Goal: Information Seeking & Learning: Learn about a topic

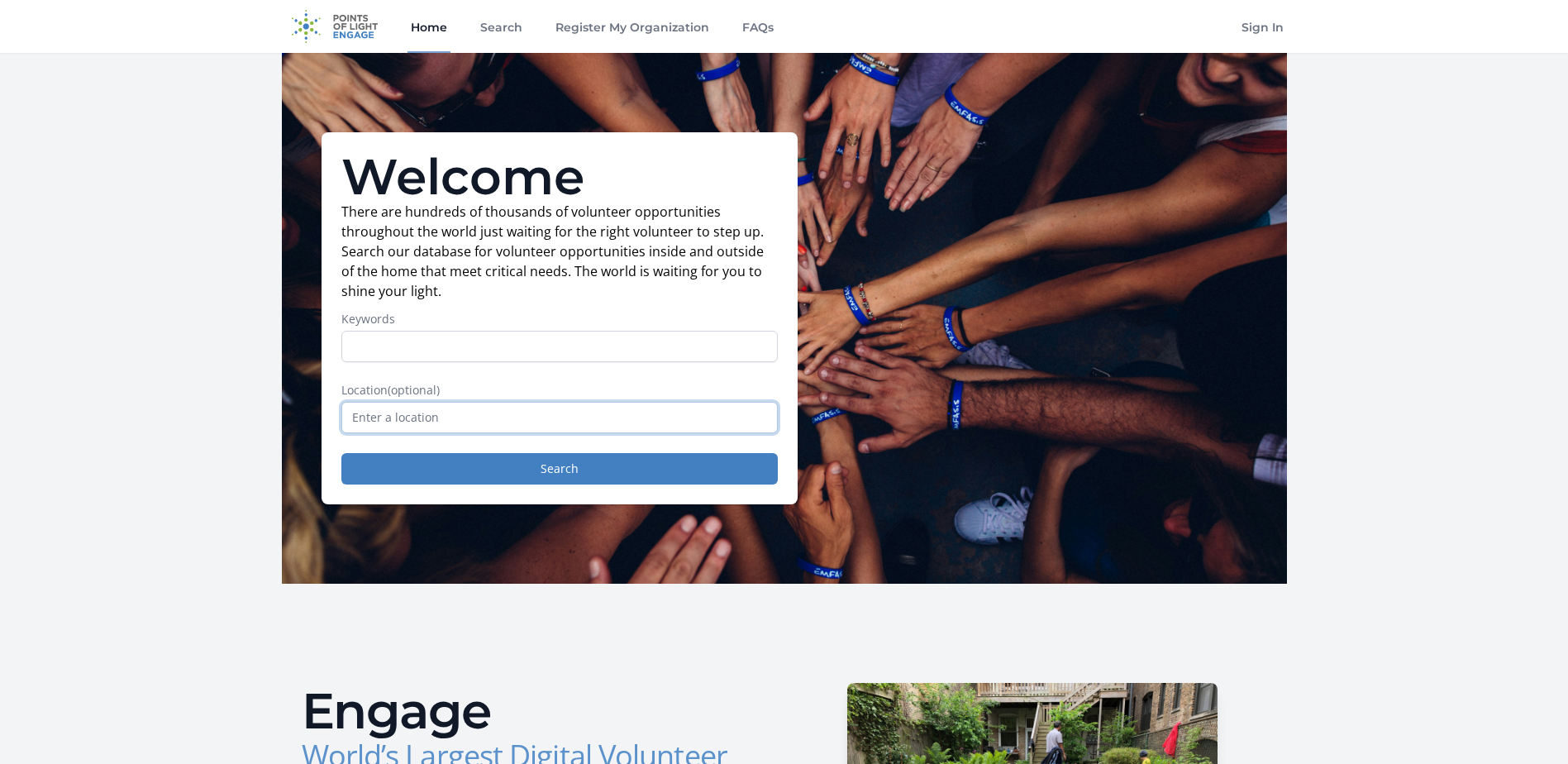
click at [458, 425] on input "text" at bounding box center [560, 417] width 437 height 31
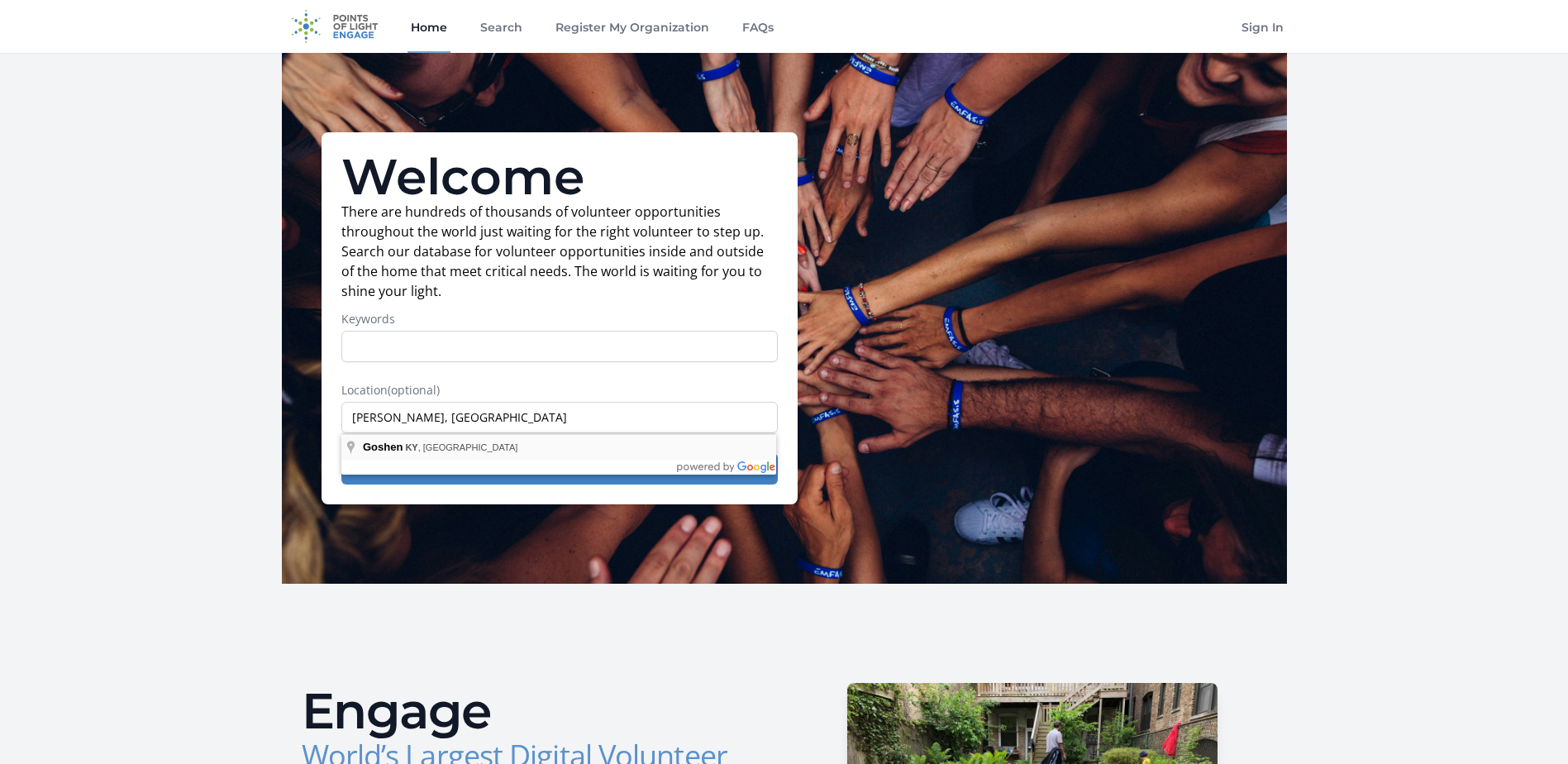
type input "[PERSON_NAME], [GEOGRAPHIC_DATA], [GEOGRAPHIC_DATA]"
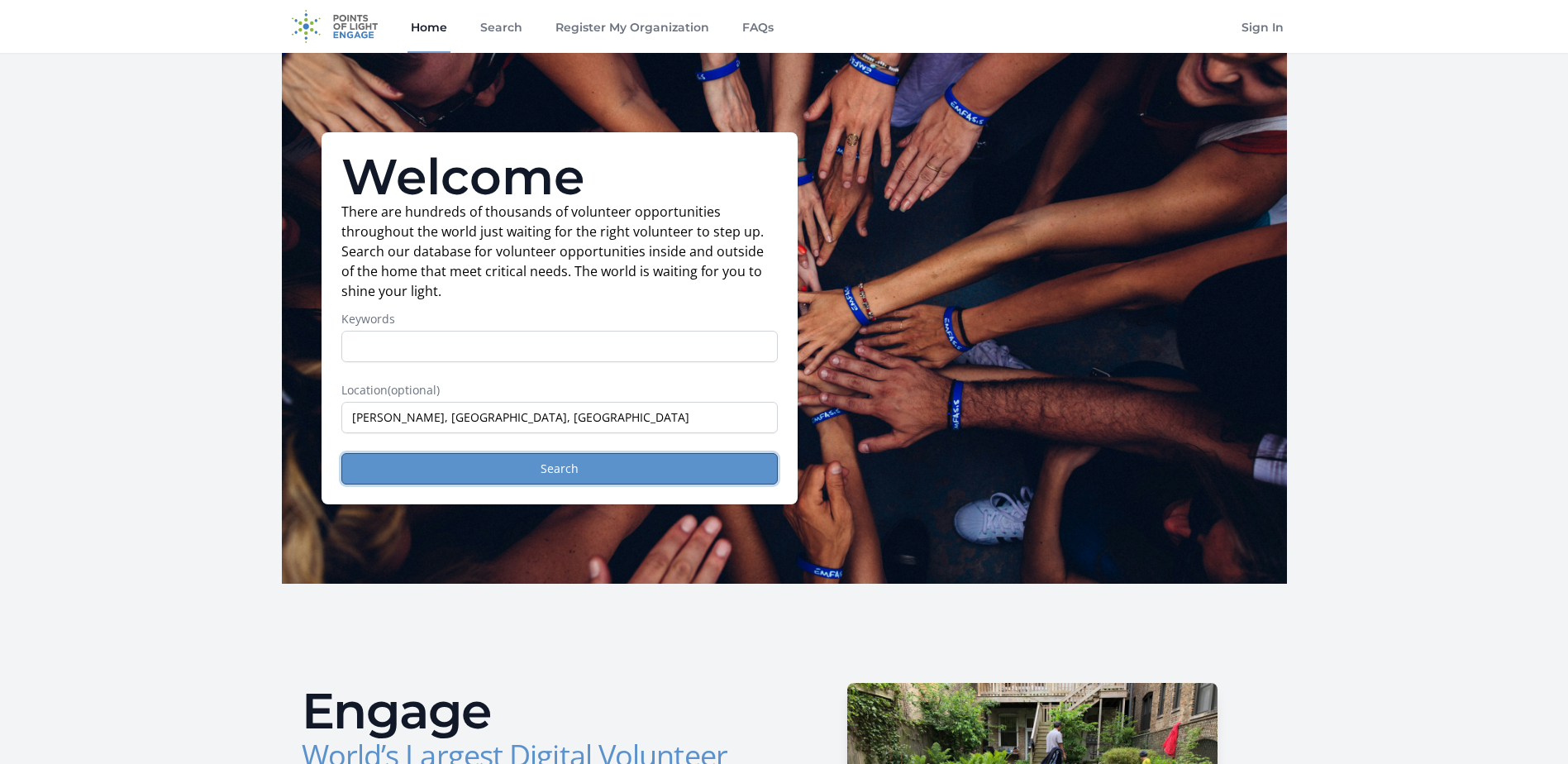
click at [441, 475] on button "Search" at bounding box center [560, 468] width 437 height 31
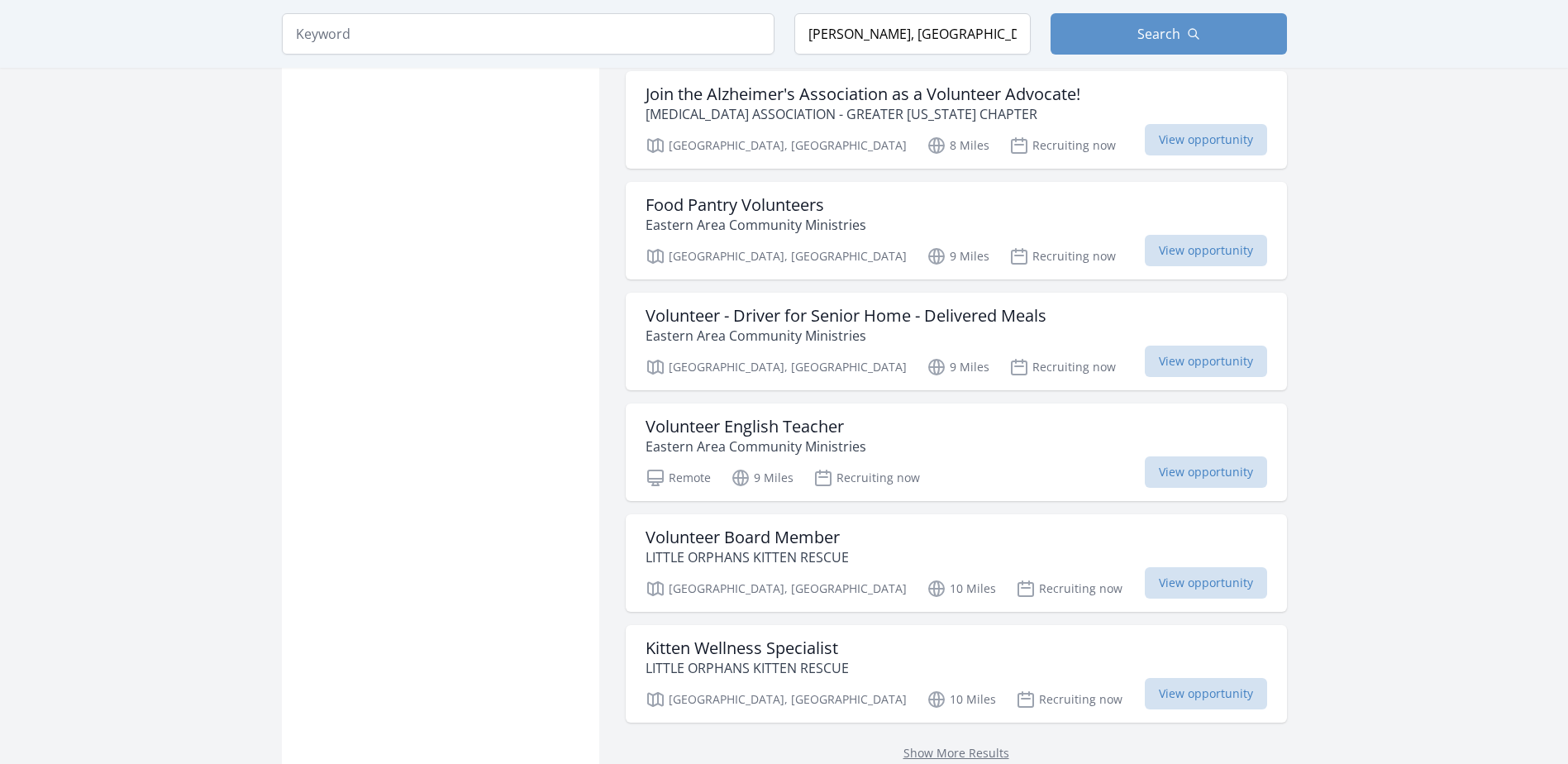
scroll to position [1819, 0]
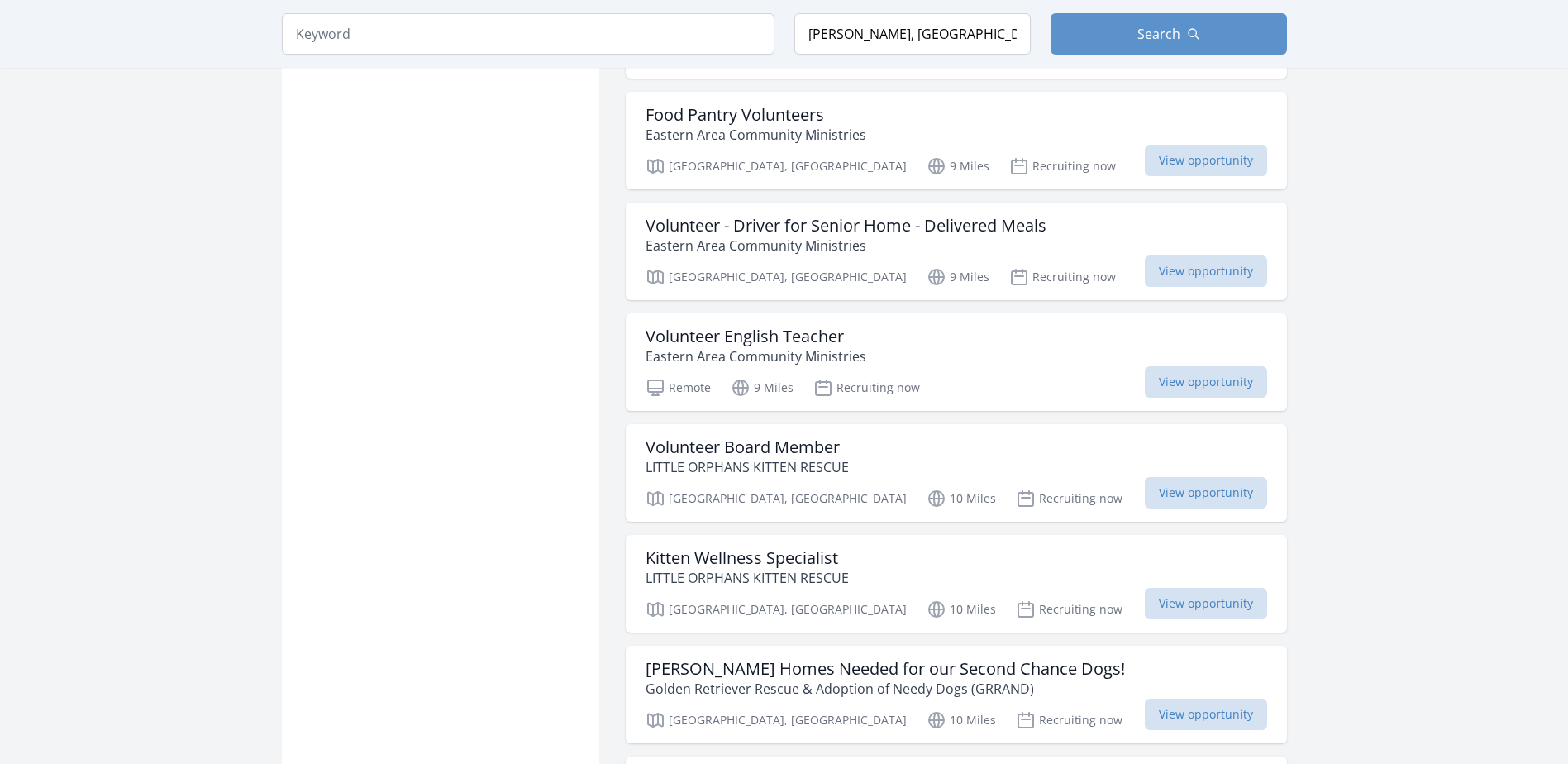
scroll to position [1984, 0]
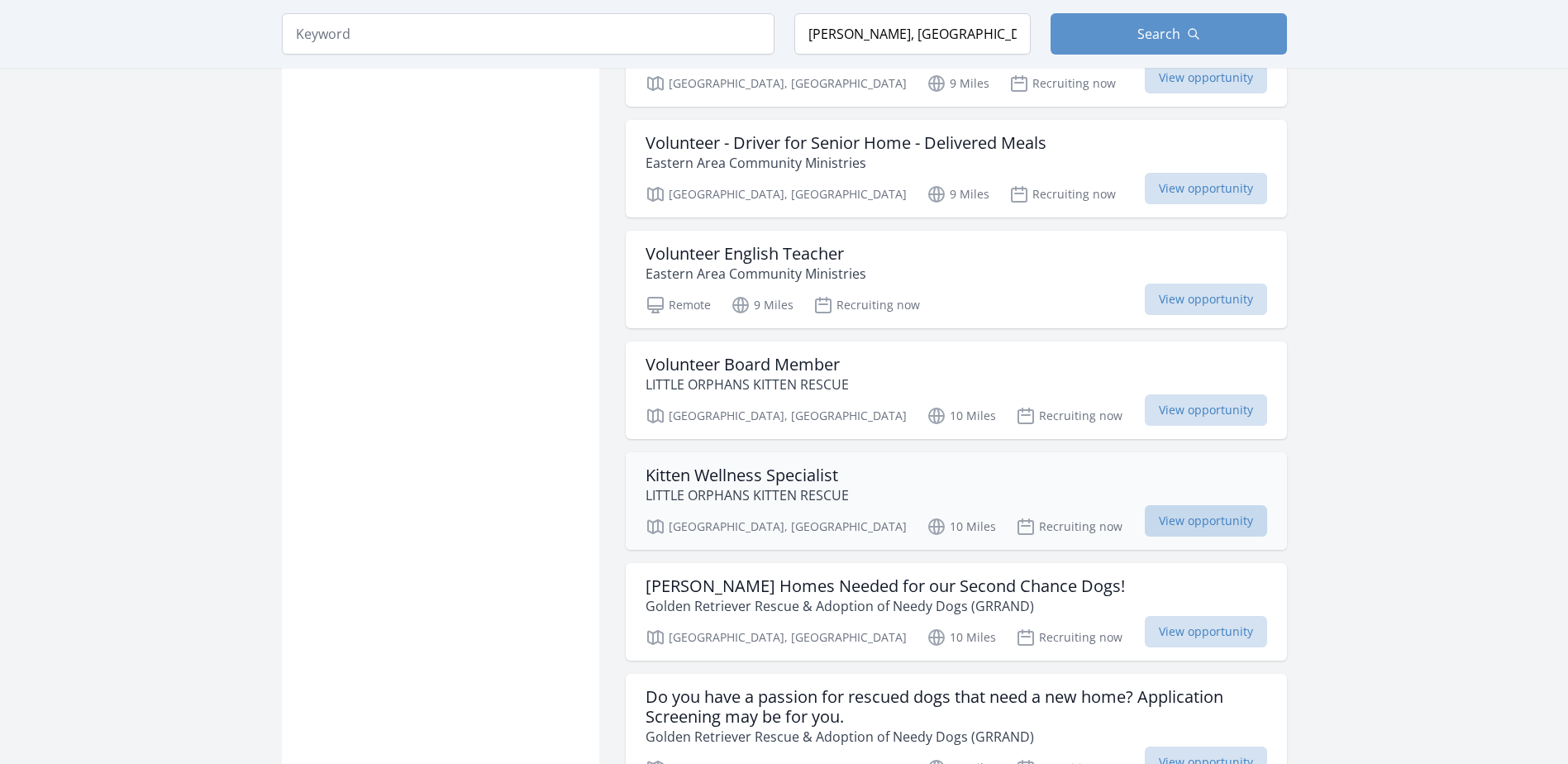
click at [1160, 505] on span "View opportunity" at bounding box center [1205, 521] width 122 height 31
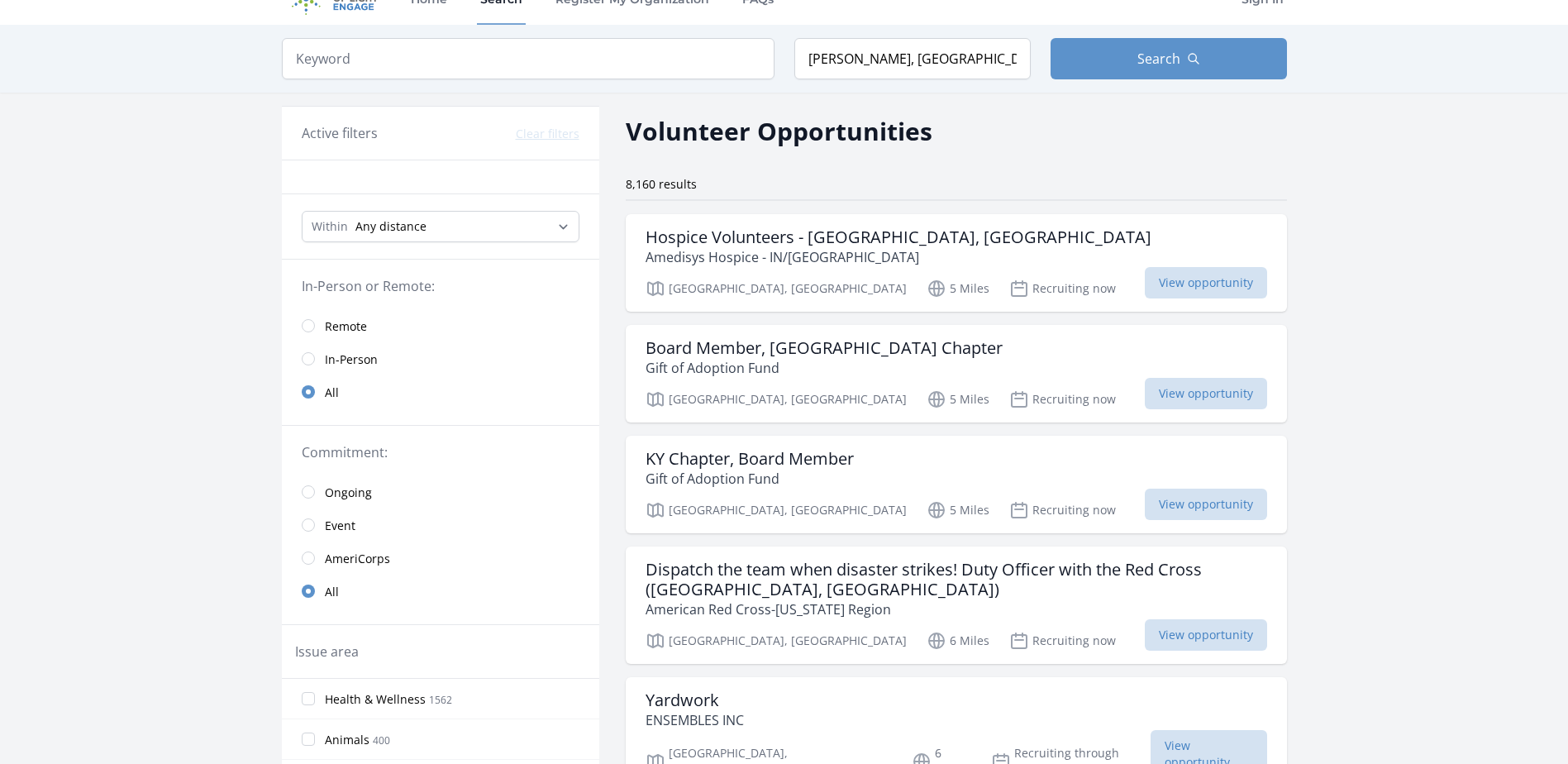
scroll to position [0, 0]
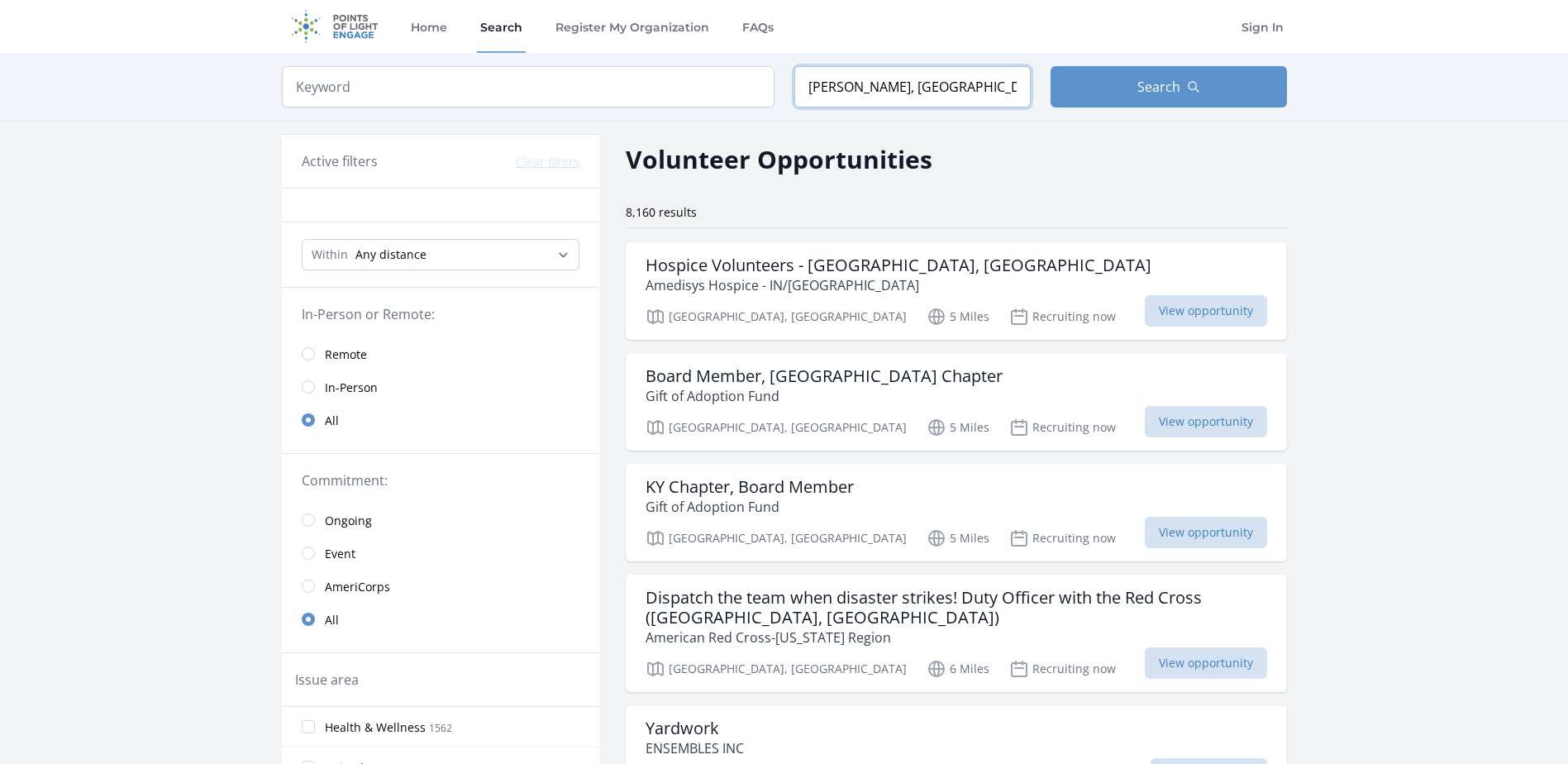
drag, startPoint x: 995, startPoint y: 91, endPoint x: 784, endPoint y: 89, distance: 211.0
click at [784, 89] on form "Keyword Location Goshen, KY, USA Search" at bounding box center [784, 86] width 1005 height 41
click at [1125, 82] on button "Search" at bounding box center [1168, 86] width 236 height 41
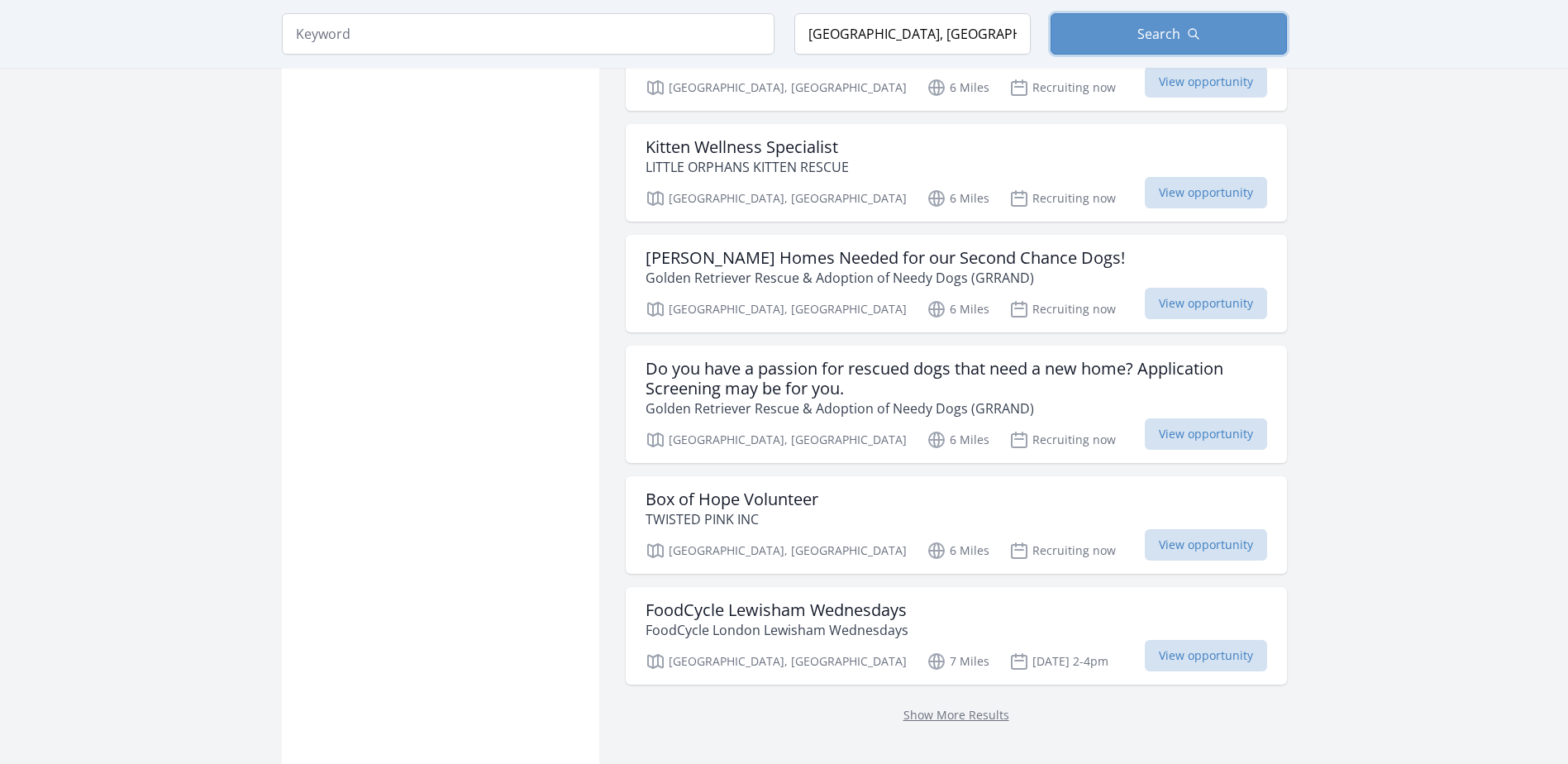
scroll to position [1901, 0]
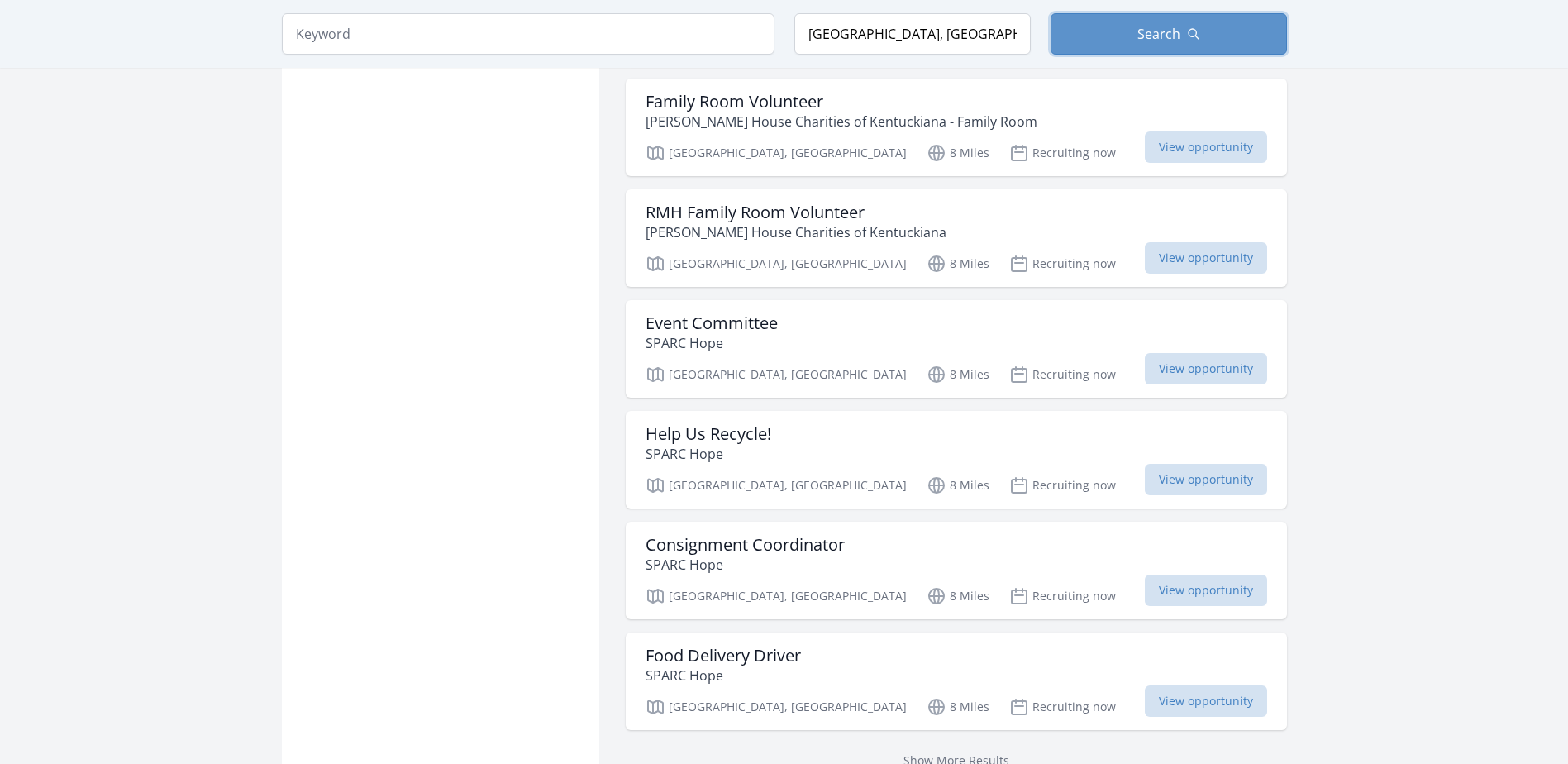
scroll to position [4133, 0]
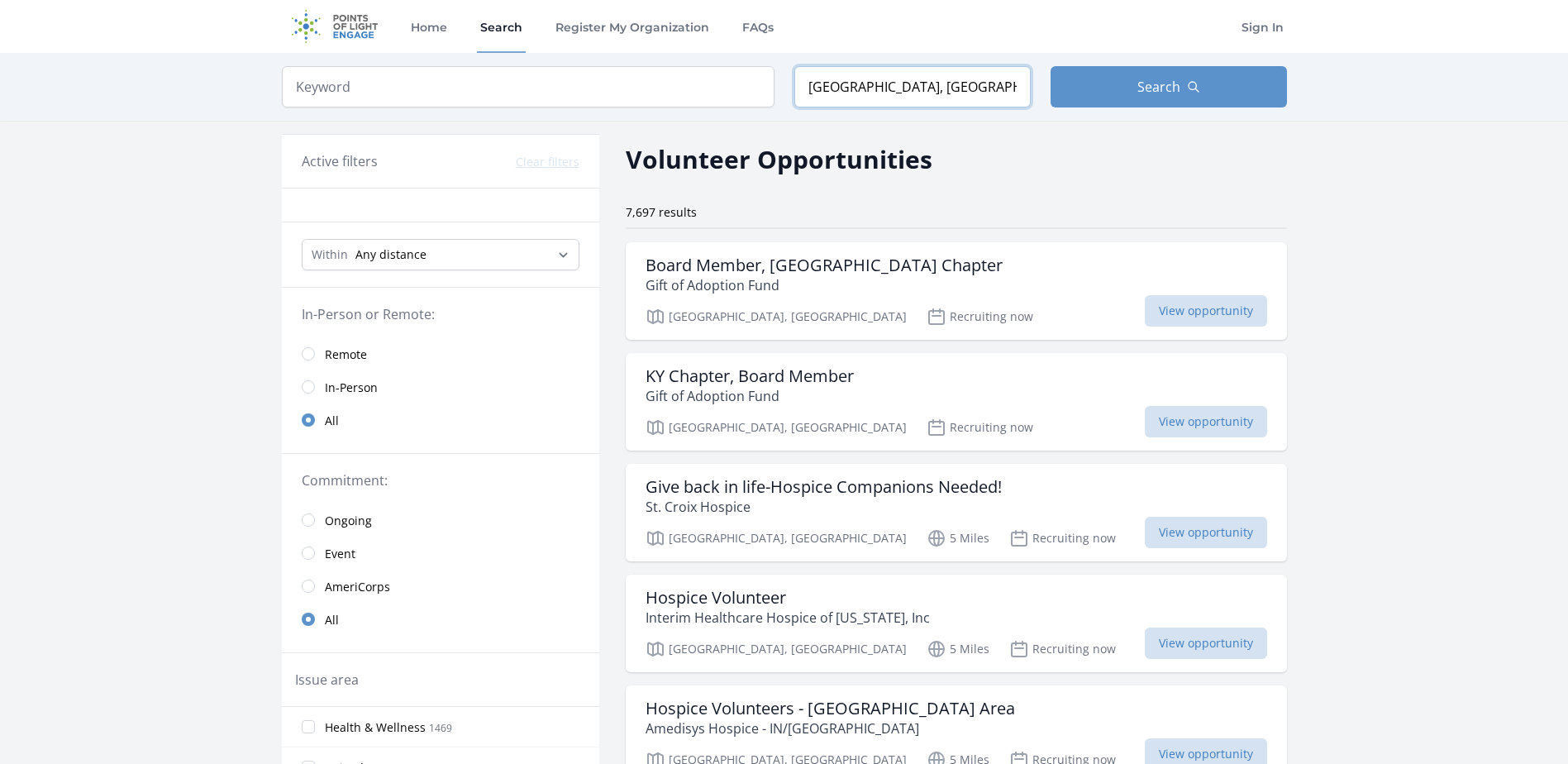
drag, startPoint x: 934, startPoint y: 85, endPoint x: 793, endPoint y: 87, distance: 141.0
click at [794, 87] on input "Prospect, KY, USA" at bounding box center [912, 86] width 236 height 41
click at [1092, 87] on button "Search" at bounding box center [1168, 86] width 236 height 41
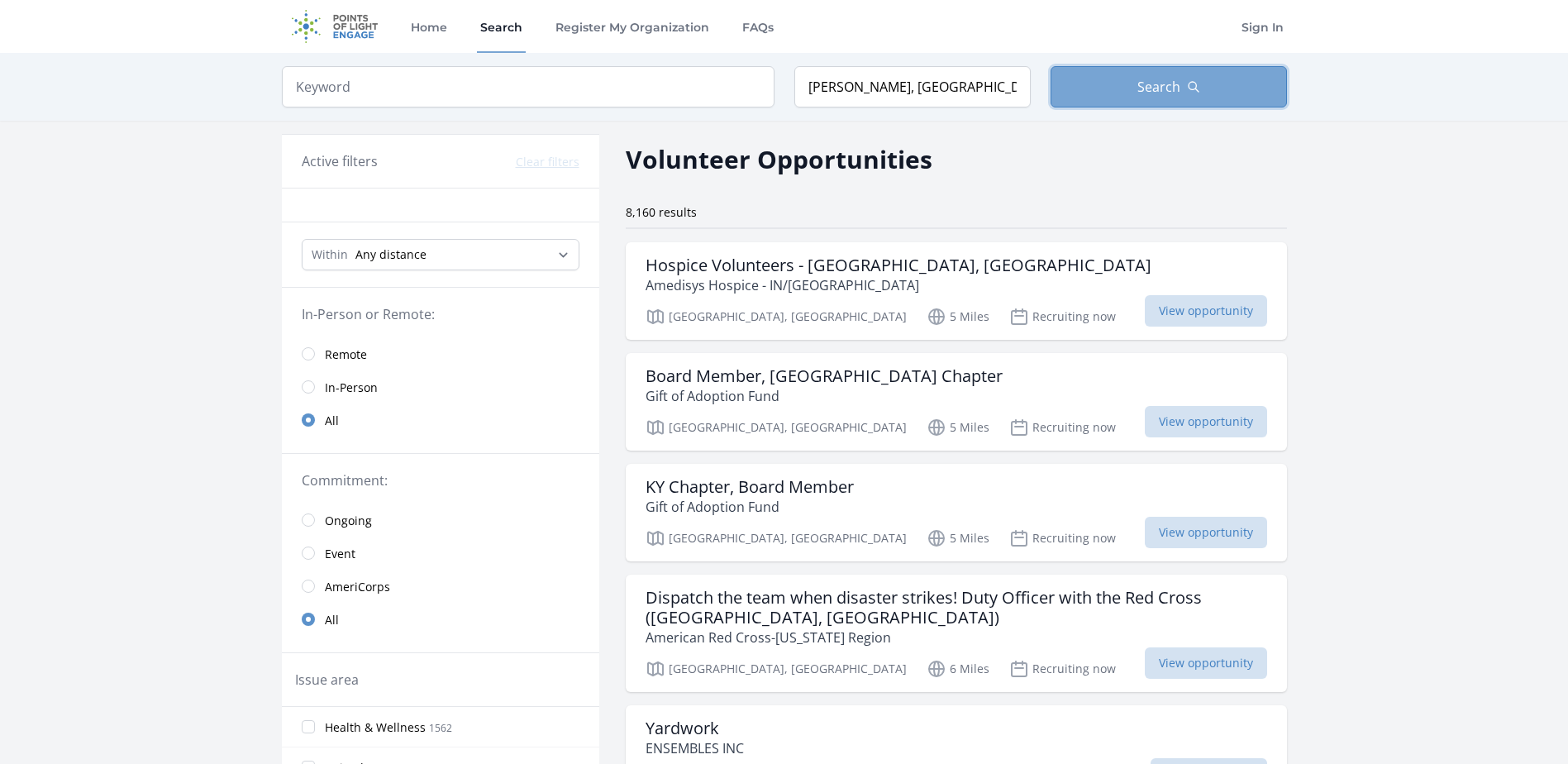
click at [1200, 93] on button "Search" at bounding box center [1168, 86] width 236 height 41
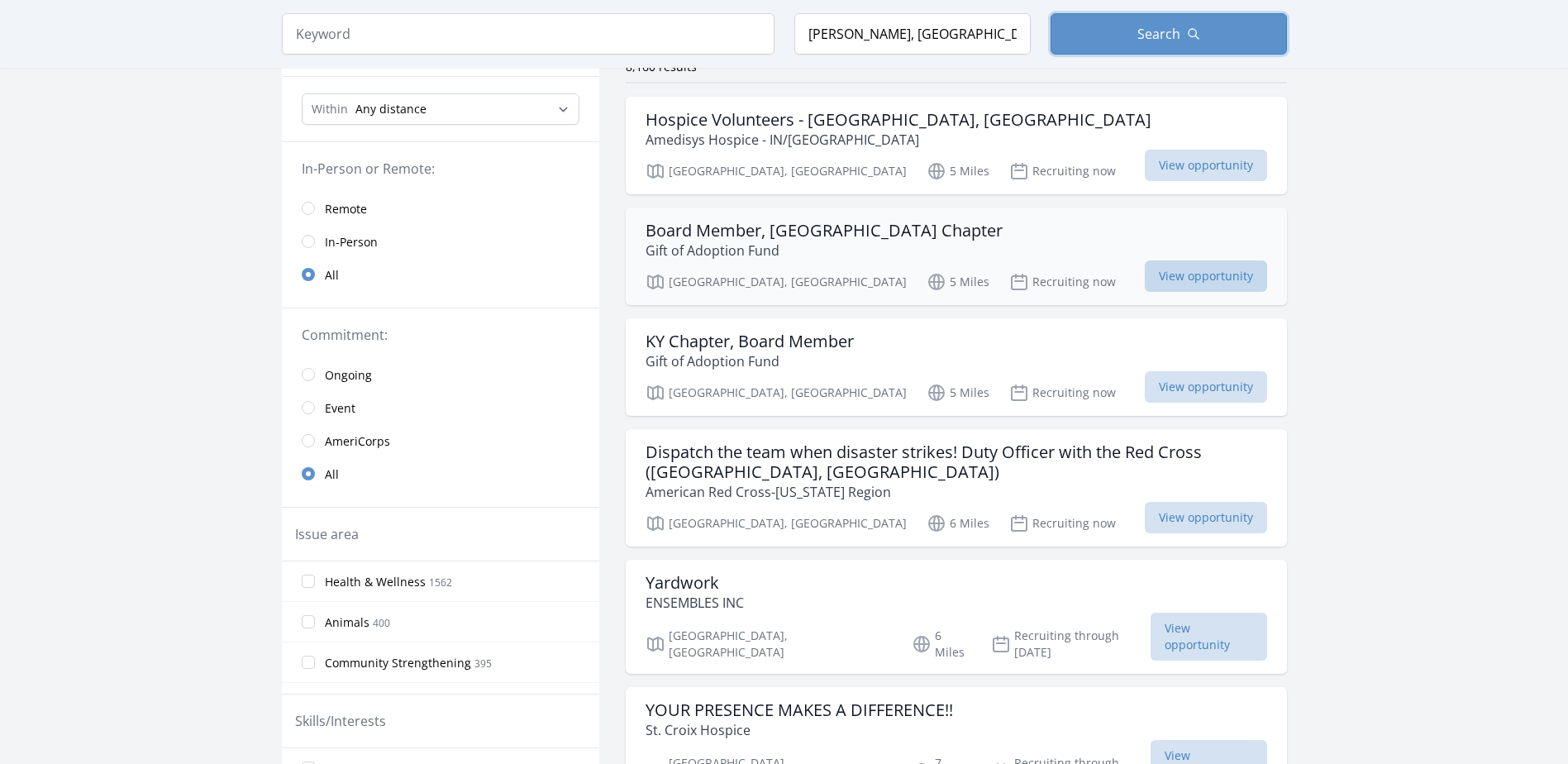
scroll to position [165, 0]
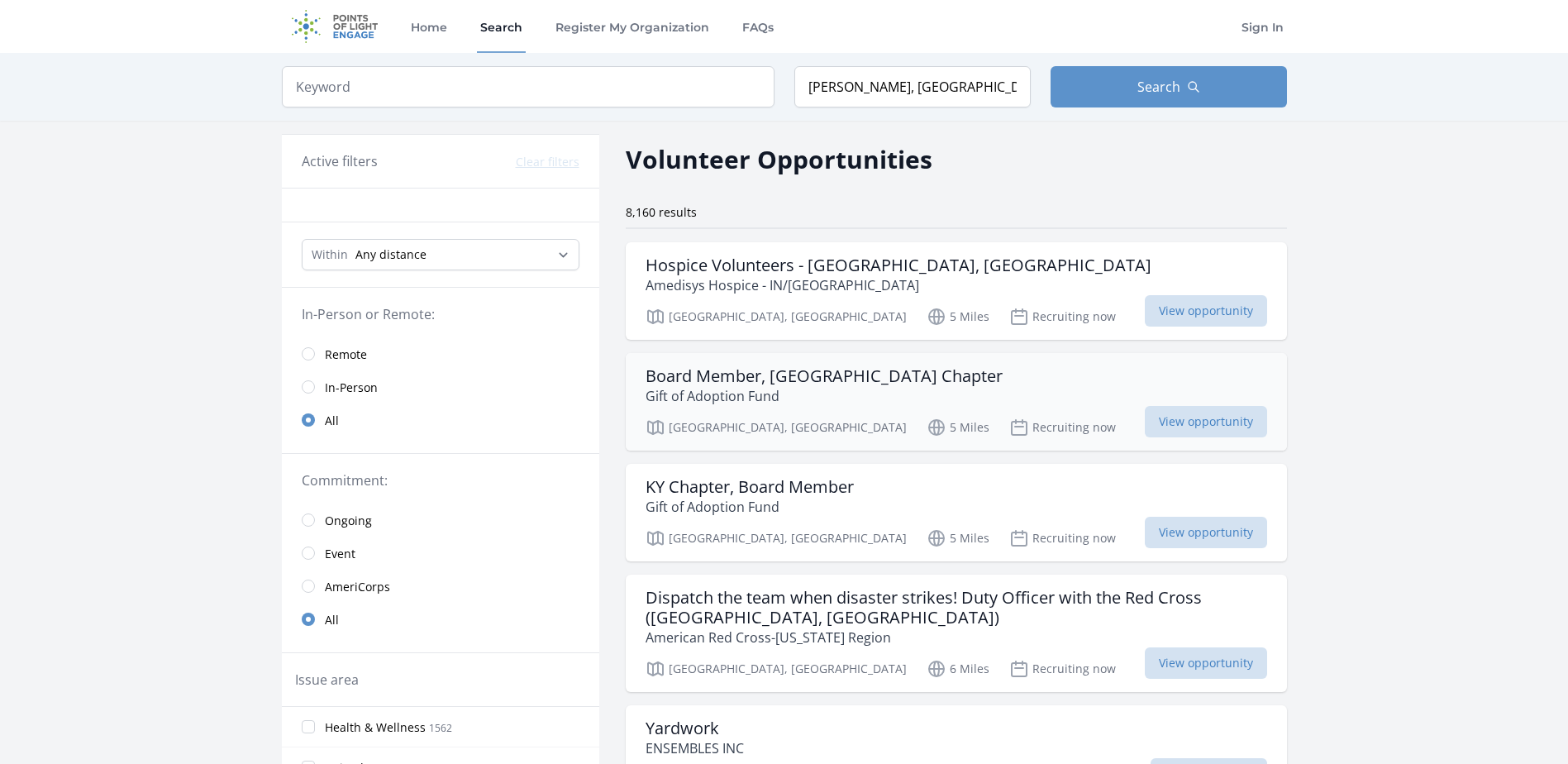
click at [802, 387] on p "Gift of Adoption Fund" at bounding box center [824, 396] width 357 height 20
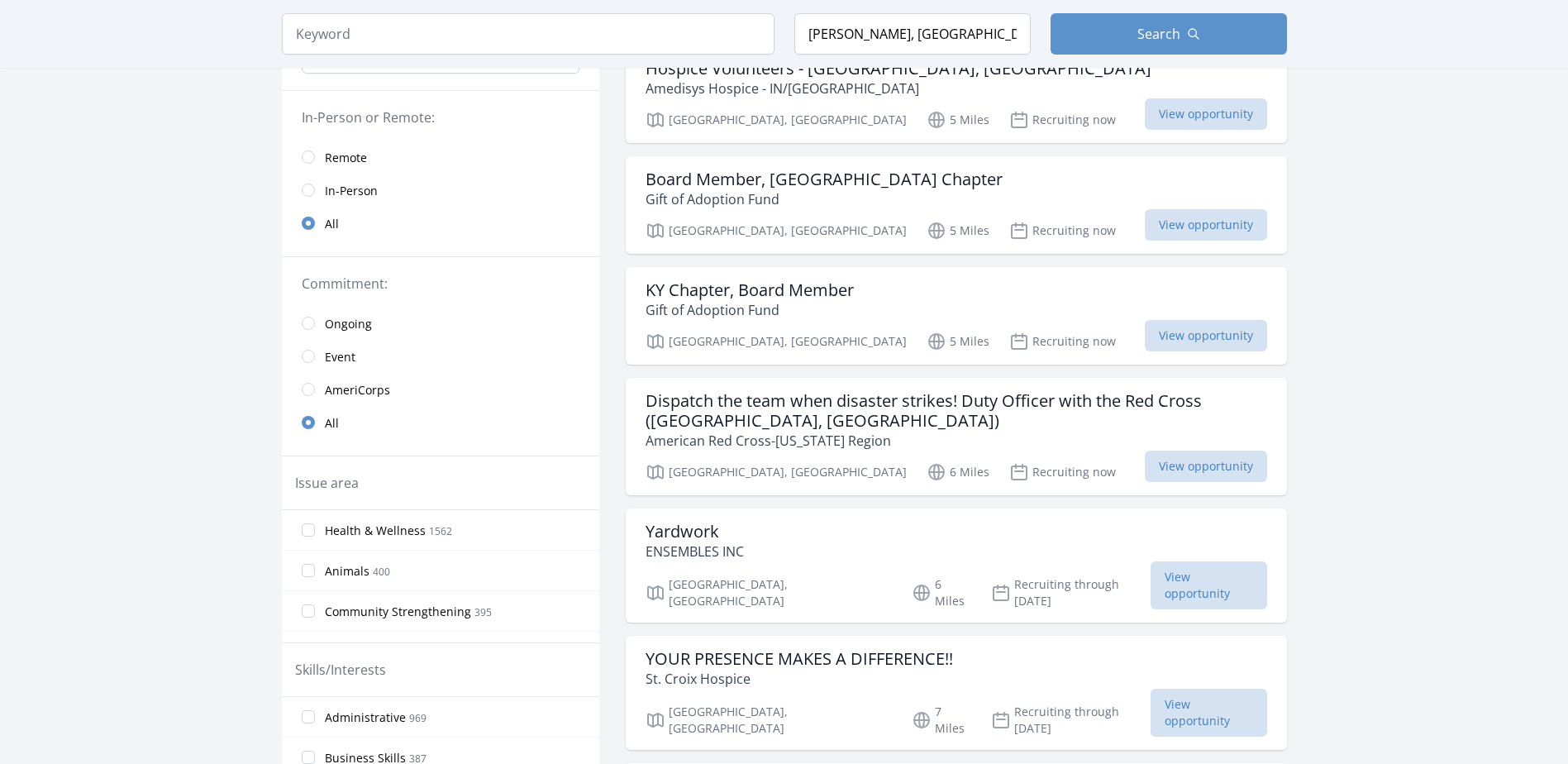
scroll to position [248, 0]
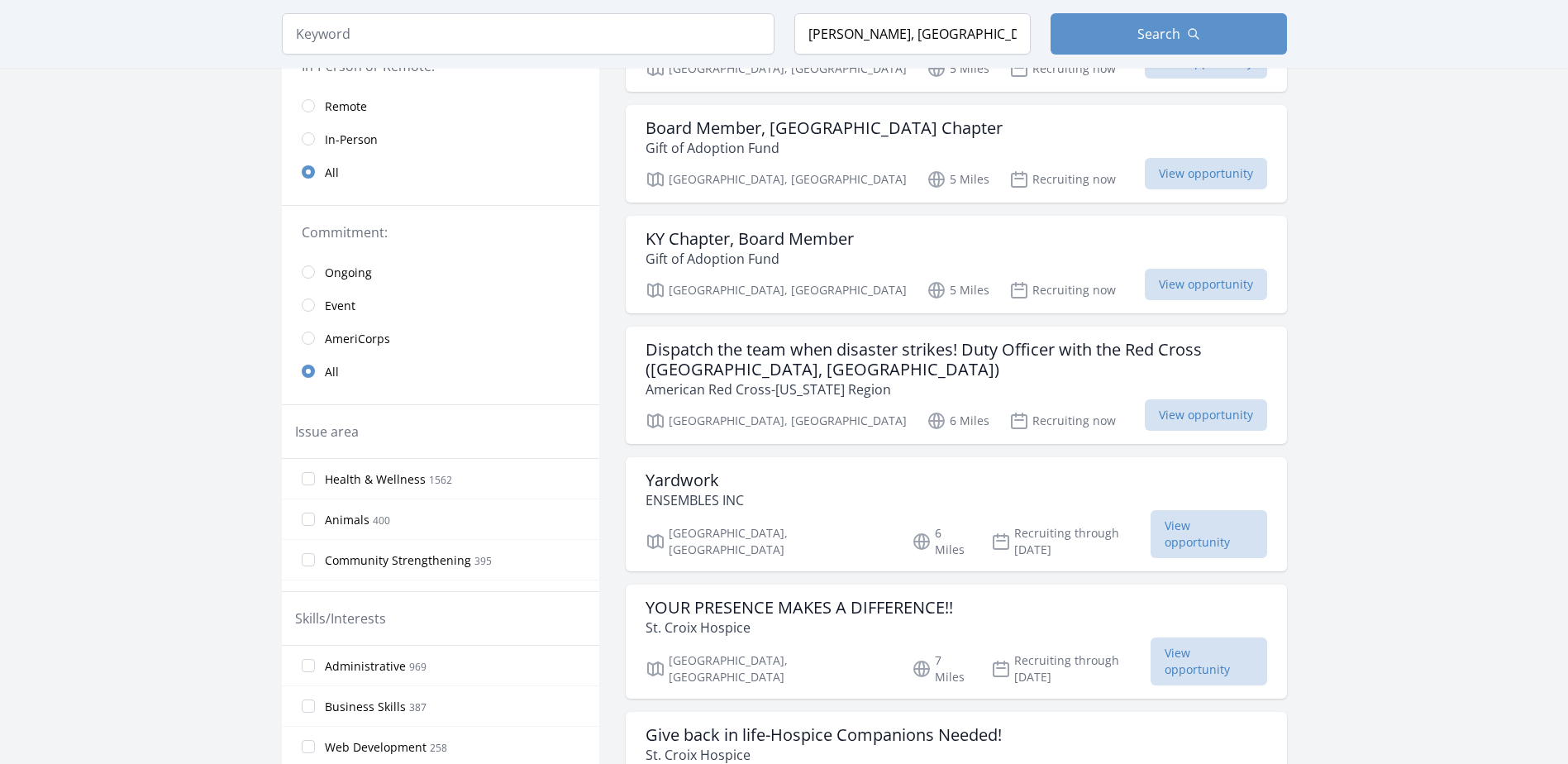
click at [346, 301] on span "Event" at bounding box center [340, 306] width 30 height 17
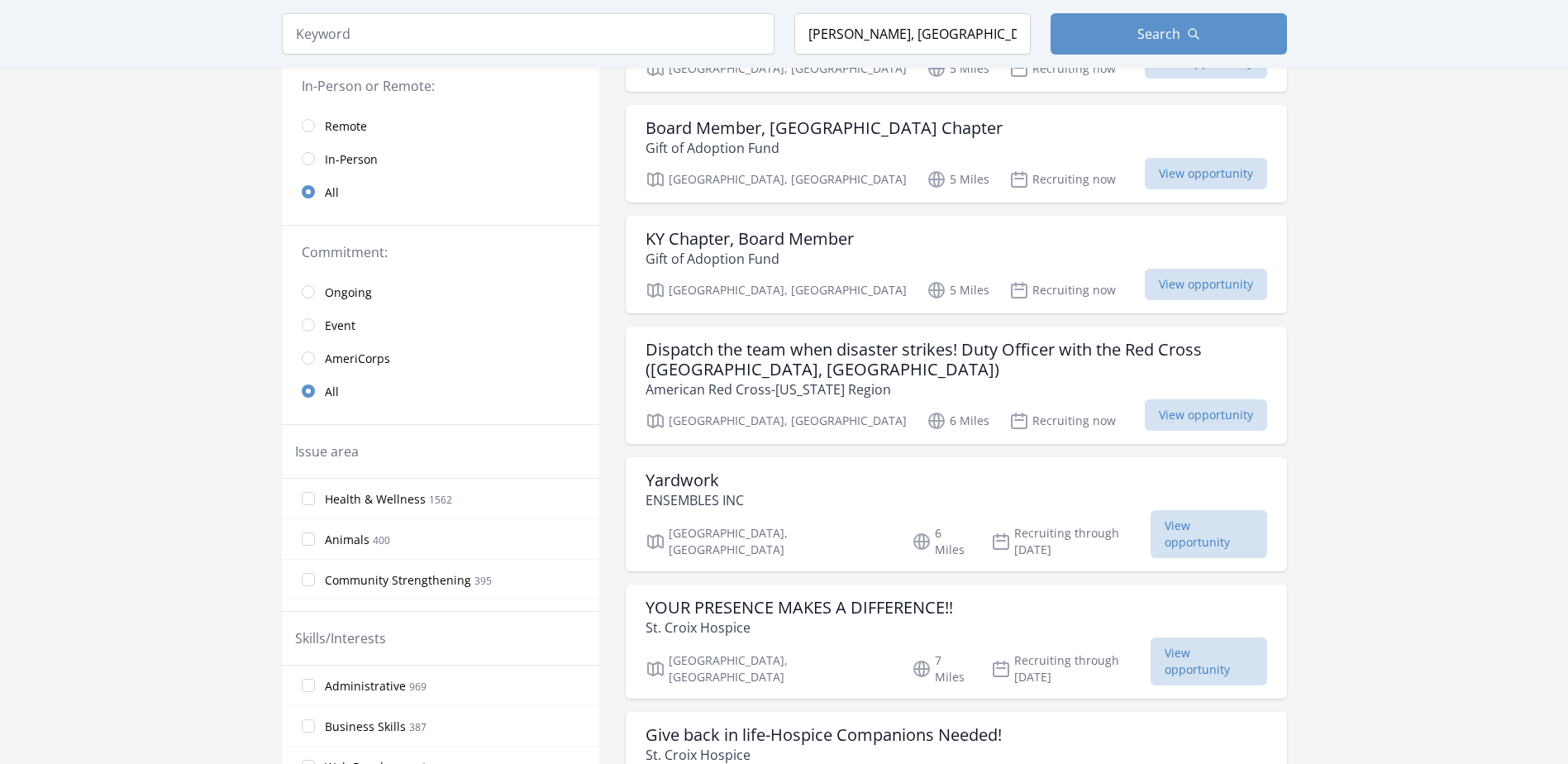
scroll to position [267, 0]
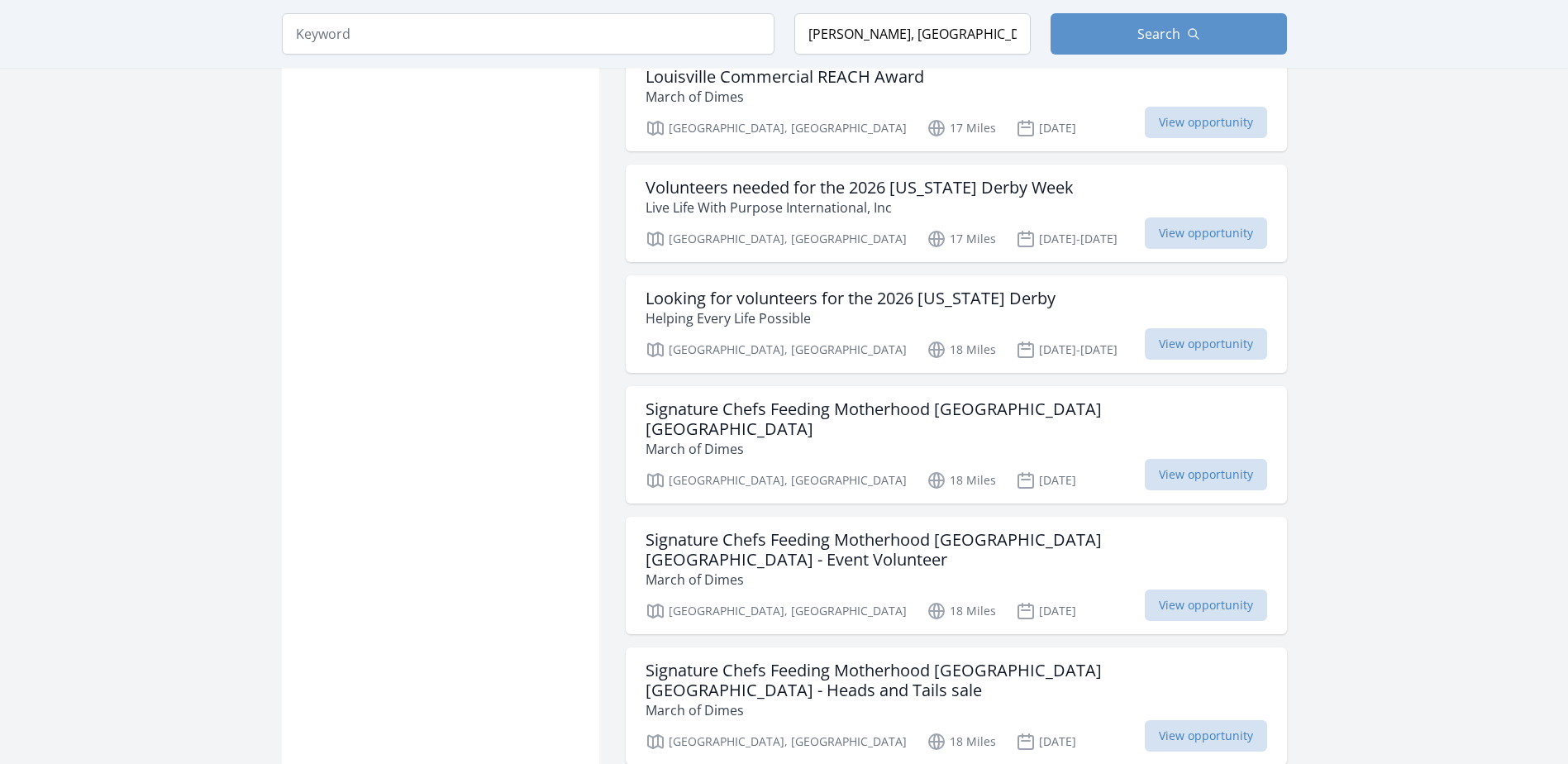
scroll to position [1819, 0]
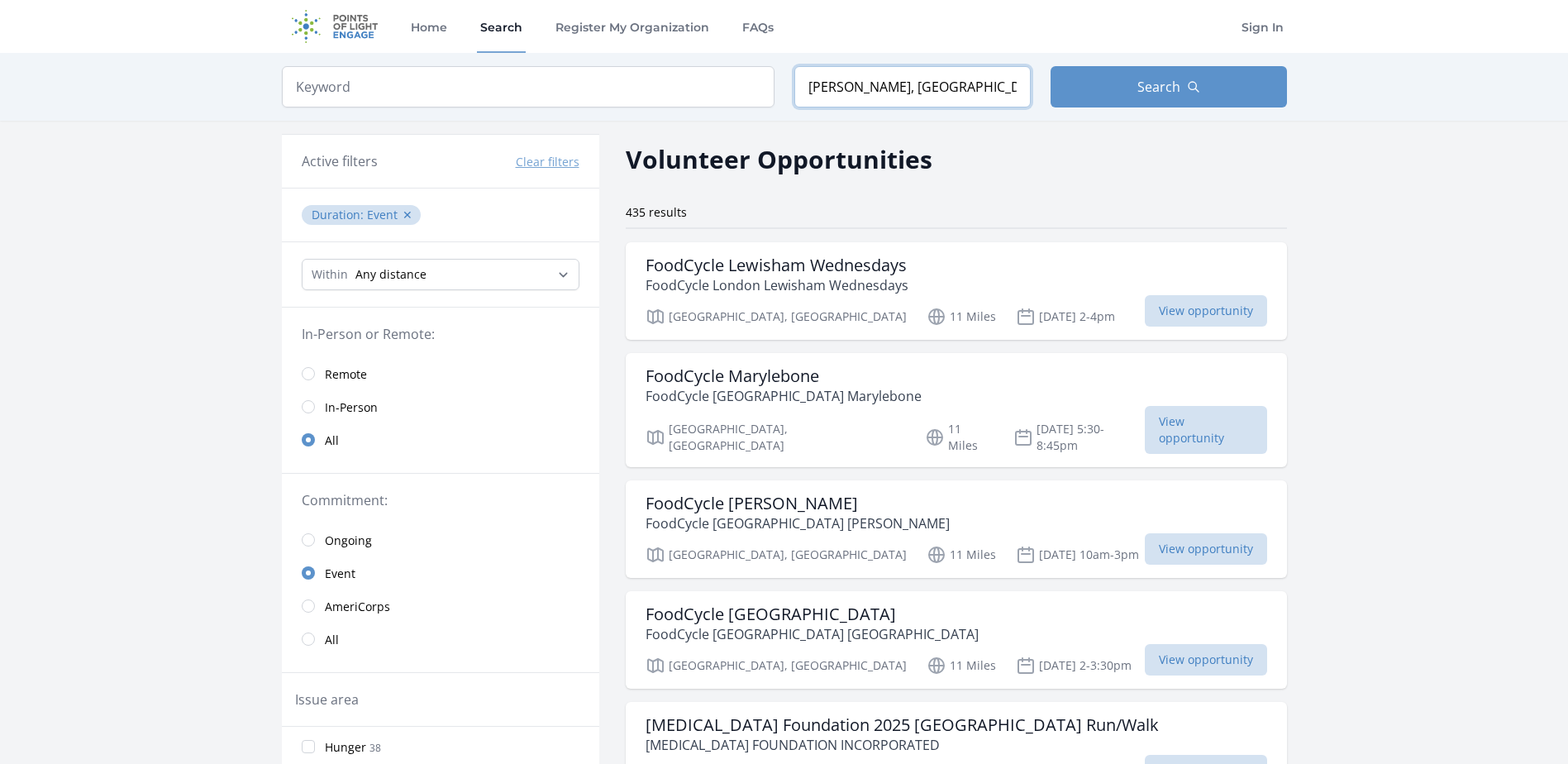
drag, startPoint x: 956, startPoint y: 91, endPoint x: 636, endPoint y: 94, distance: 320.0
click at [638, 94] on form "Keyword Location Goshen, KY, USA Search" at bounding box center [784, 86] width 1005 height 41
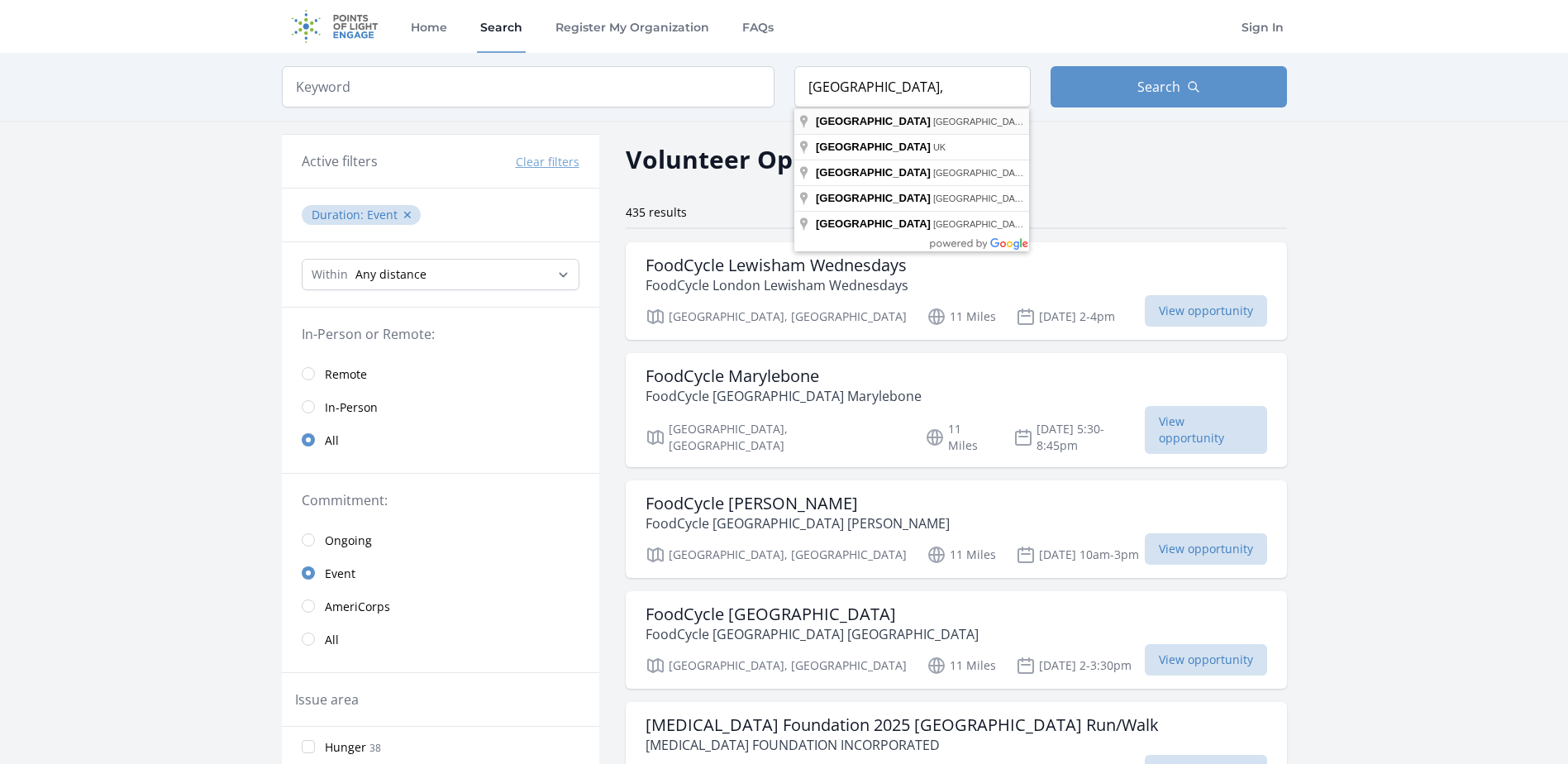
type input "Somerset, KY, USA"
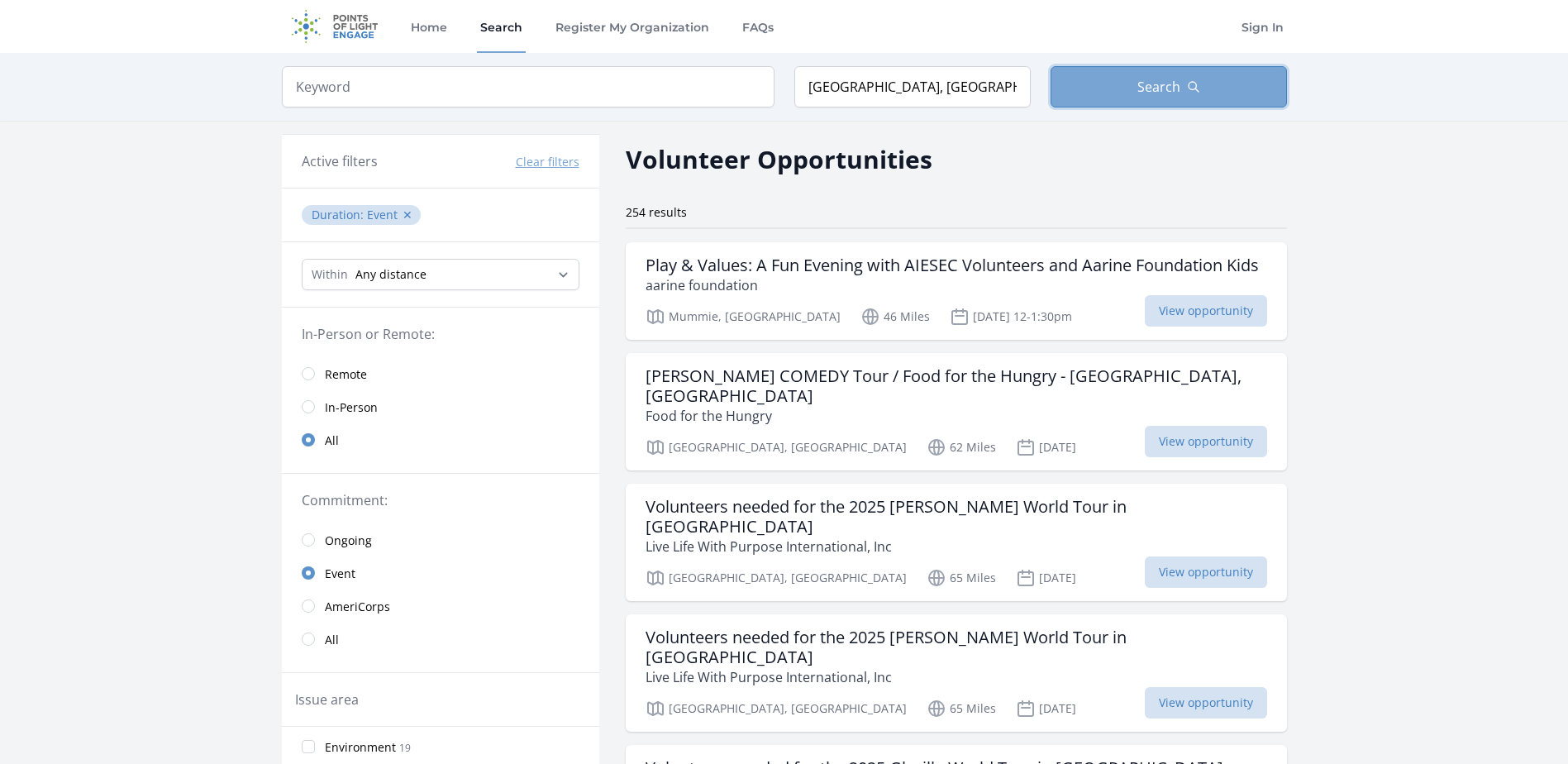
click at [1127, 98] on button "Search" at bounding box center [1168, 86] width 236 height 41
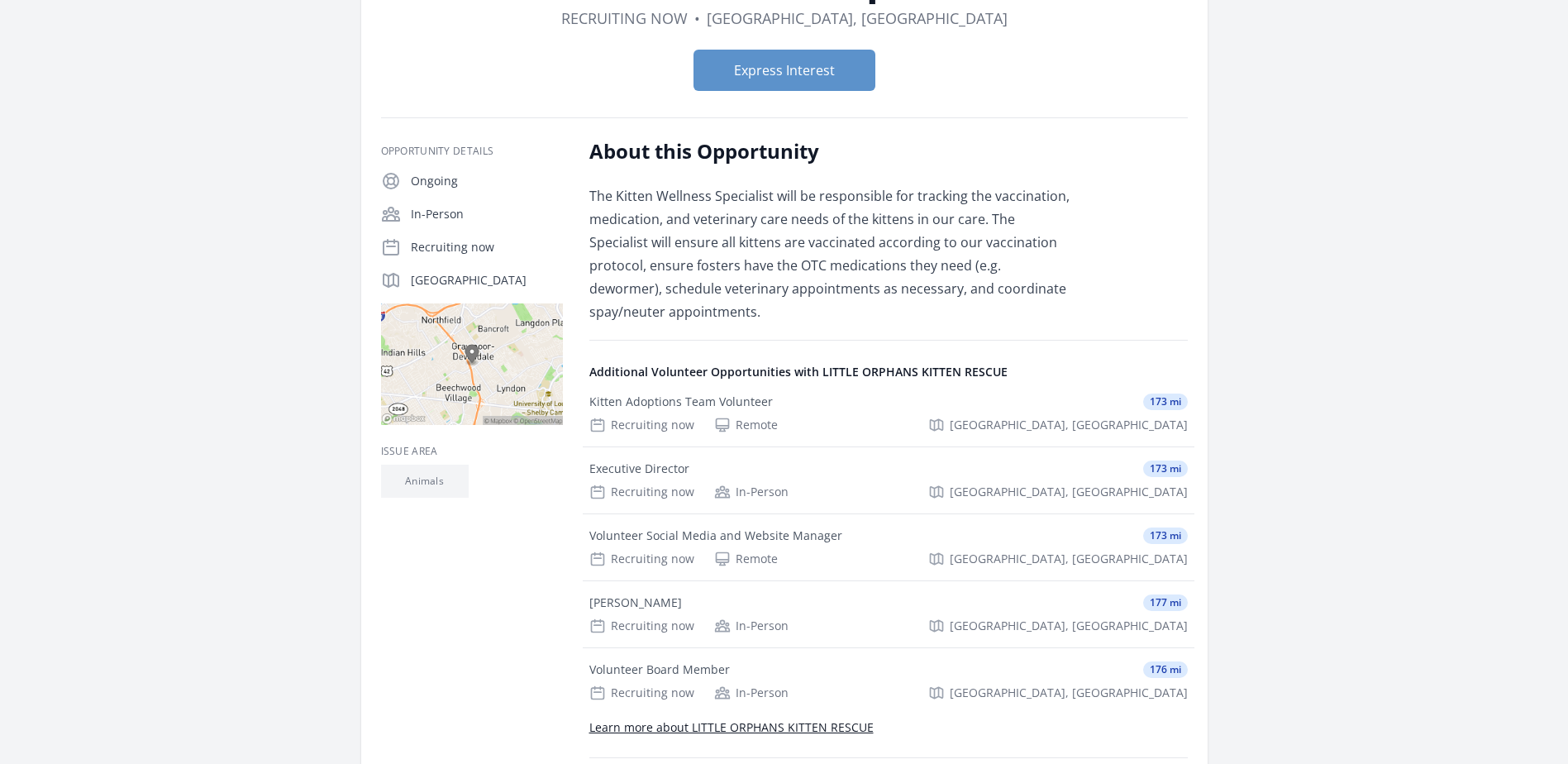
scroll to position [248, 0]
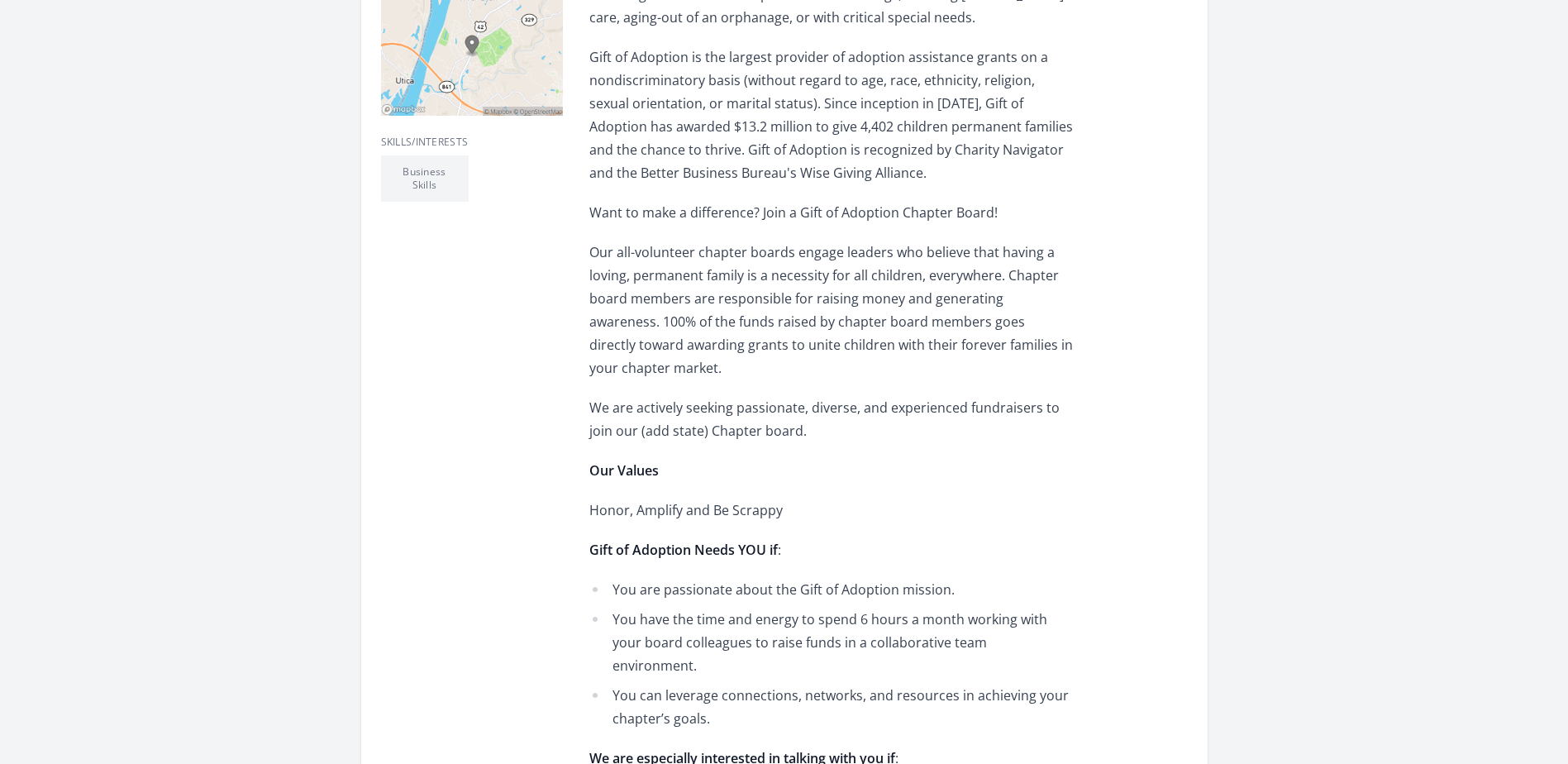
scroll to position [661, 0]
